Goal: Information Seeking & Learning: Learn about a topic

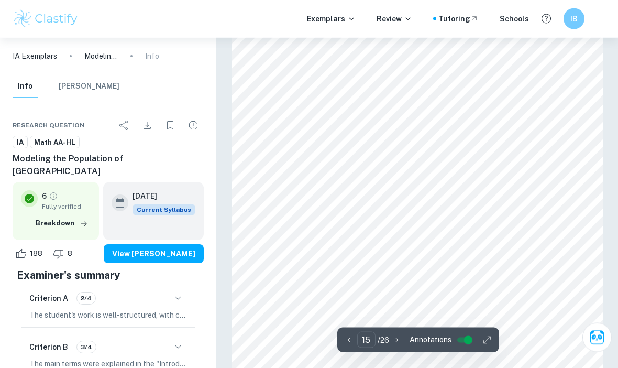
scroll to position [6916, 0]
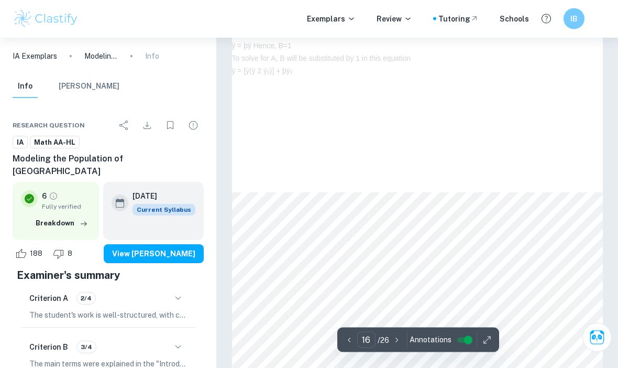
scroll to position [7636, 0]
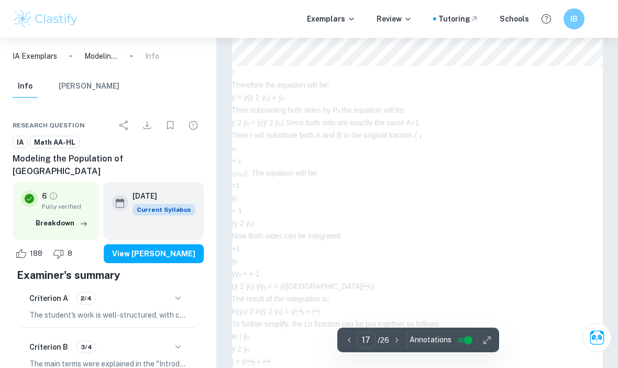
type input "18"
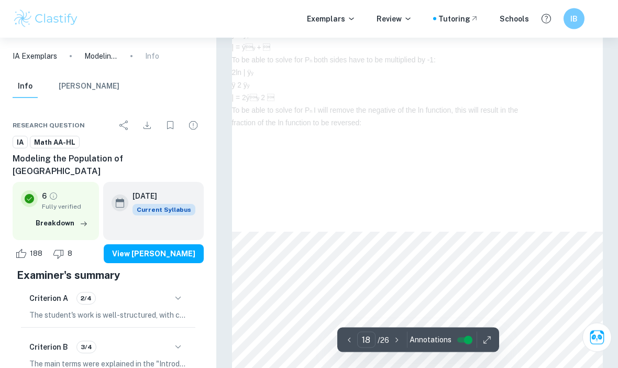
scroll to position [8492, 0]
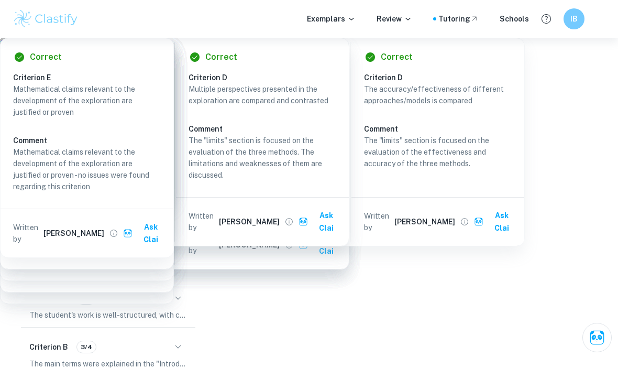
checkbox input "true"
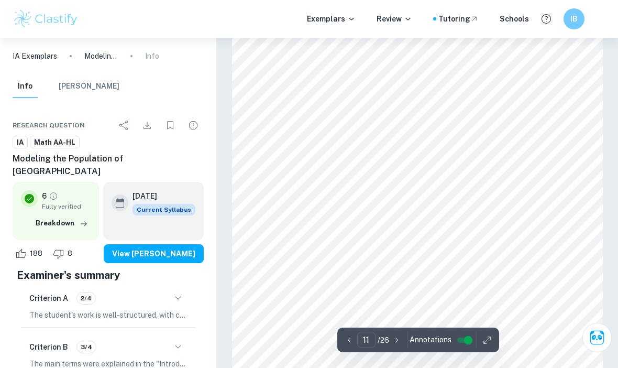
scroll to position [4898, 0]
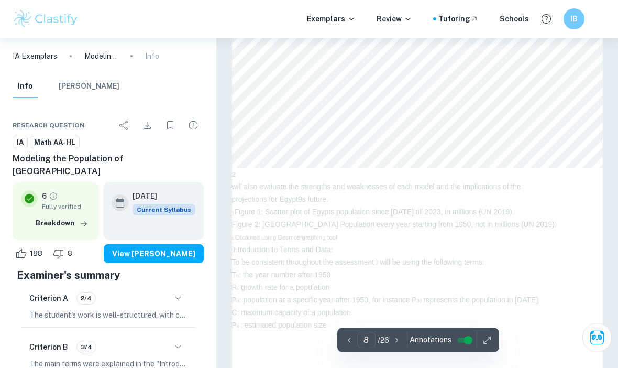
type input "7"
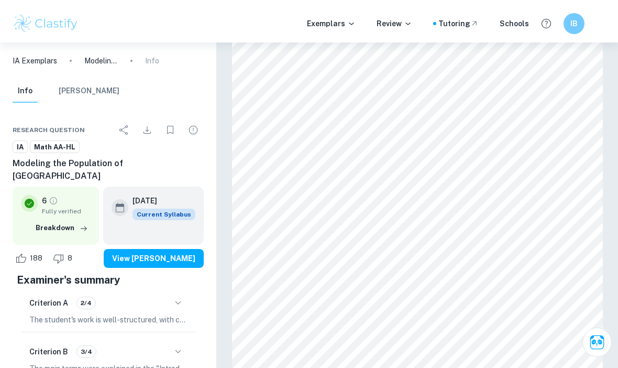
scroll to position [3063, 0]
